Goal: Task Accomplishment & Management: Manage account settings

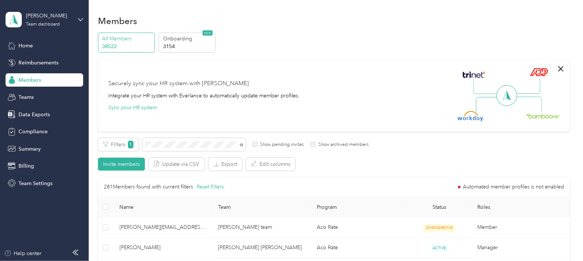
click at [141, 148] on div "Filters 1 Show pending invites Show archived members" at bounding box center [233, 144] width 271 height 13
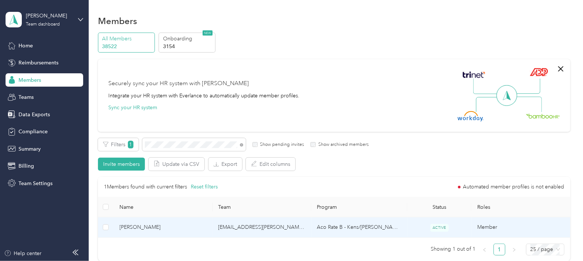
click at [296, 229] on td "[EMAIL_ADDRESS][PERSON_NAME][DOMAIN_NAME]" at bounding box center [262, 227] width 99 height 20
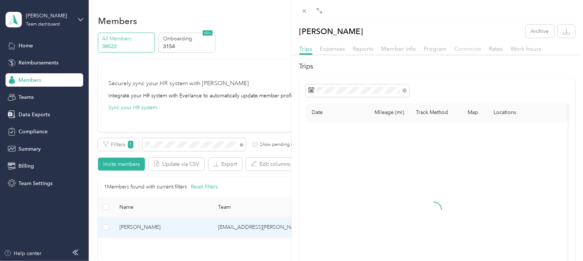
click at [469, 49] on span "Commute" at bounding box center [468, 48] width 27 height 7
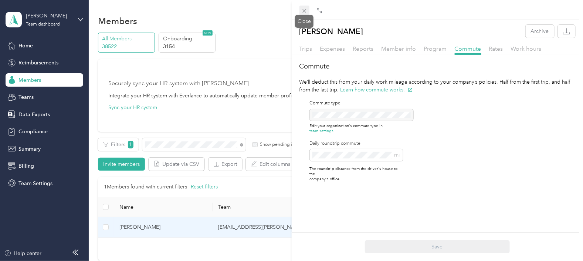
click at [304, 10] on icon at bounding box center [304, 11] width 6 height 6
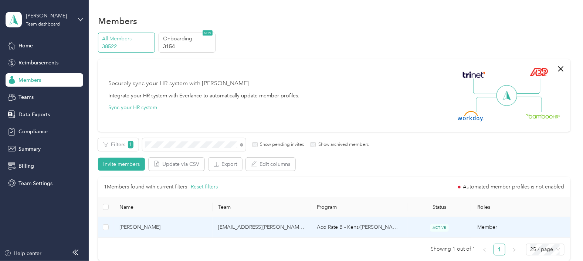
click at [302, 226] on td "[EMAIL_ADDRESS][PERSON_NAME][DOMAIN_NAME]" at bounding box center [262, 227] width 99 height 20
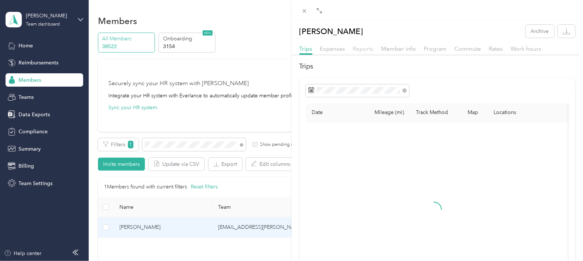
click at [361, 50] on span "Reports" at bounding box center [363, 48] width 21 height 7
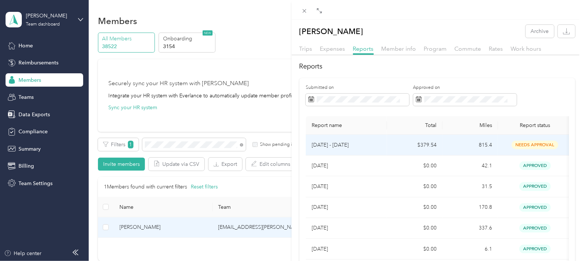
click at [384, 145] on td "[DATE] - [DATE]" at bounding box center [346, 145] width 81 height 21
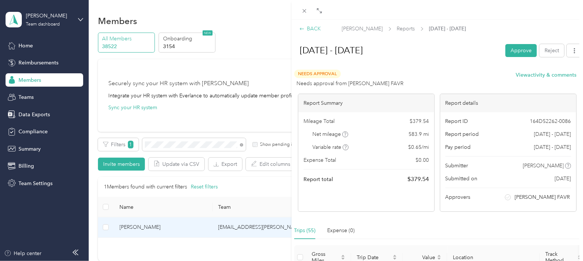
click at [314, 30] on div "BACK" at bounding box center [311, 29] width 22 height 8
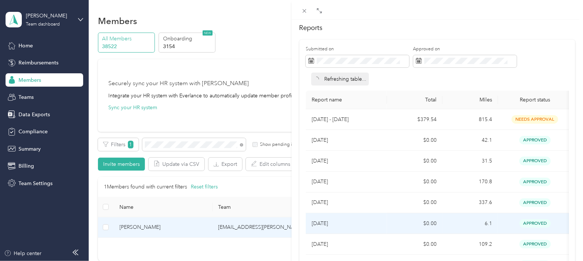
scroll to position [92, 0]
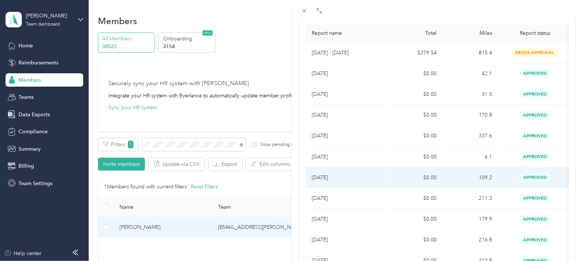
click at [367, 178] on p "[DATE]" at bounding box center [347, 177] width 70 height 8
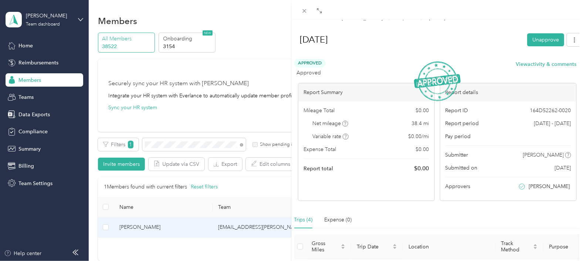
scroll to position [0, 0]
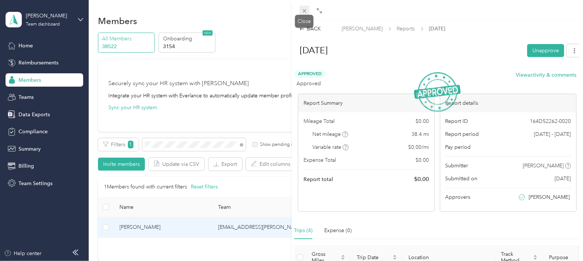
click at [306, 11] on icon at bounding box center [304, 11] width 6 height 6
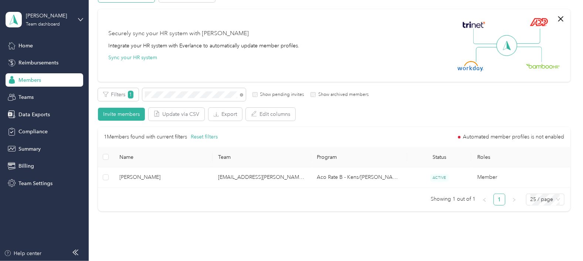
scroll to position [83, 0]
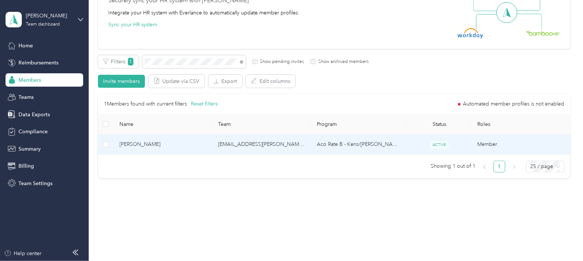
click at [299, 146] on td "[EMAIL_ADDRESS][PERSON_NAME][DOMAIN_NAME]" at bounding box center [262, 144] width 99 height 20
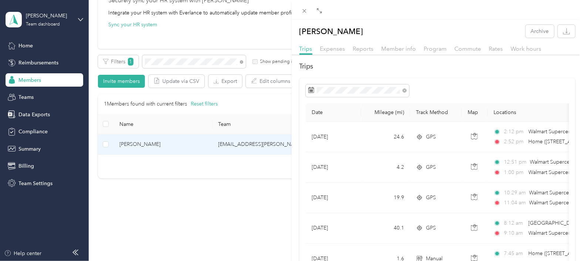
click at [226, 223] on div "[PERSON_NAME] Archive Trips Expenses Reports Member info Program Commute Rates …" at bounding box center [291, 130] width 583 height 261
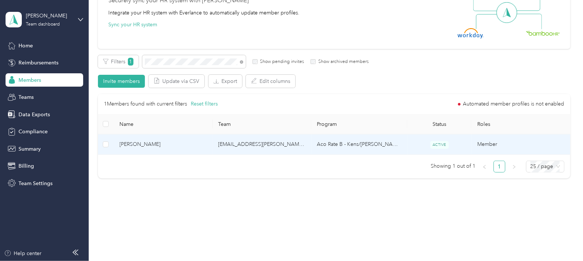
click at [286, 149] on td "[EMAIL_ADDRESS][PERSON_NAME][DOMAIN_NAME]" at bounding box center [262, 144] width 99 height 20
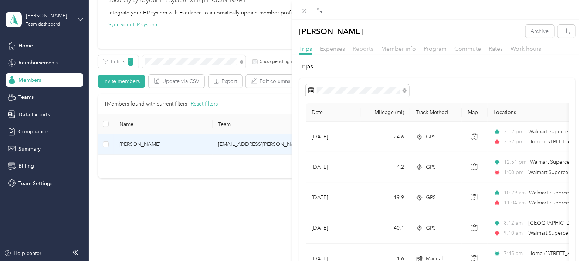
click at [365, 48] on span "Reports" at bounding box center [363, 48] width 21 height 7
